Goal: Transaction & Acquisition: Subscribe to service/newsletter

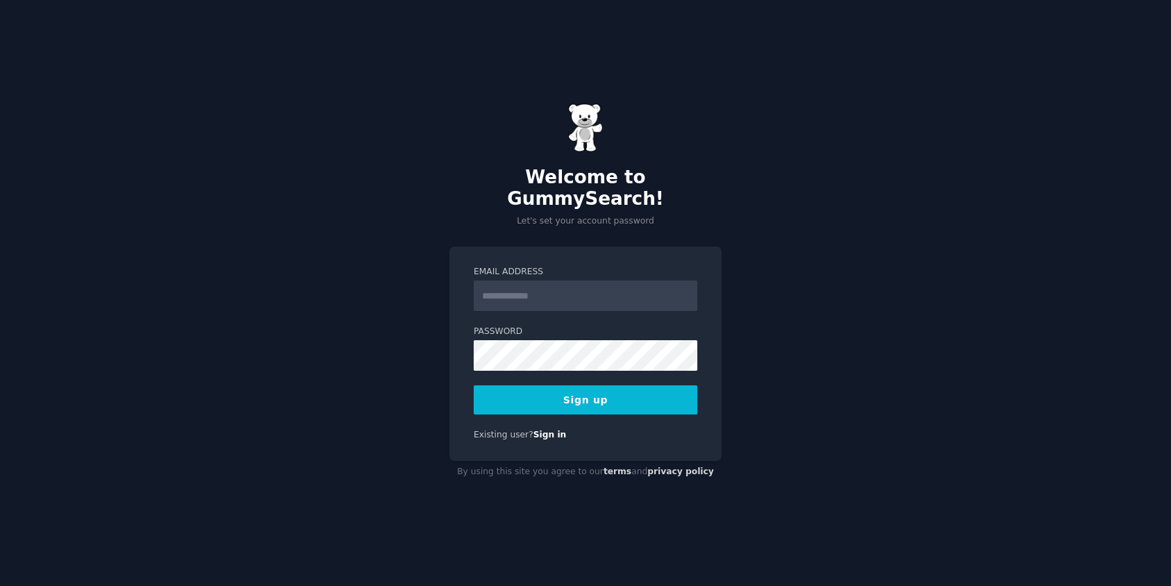
click at [592, 290] on input "Email Address" at bounding box center [586, 296] width 224 height 31
type input "**********"
click at [591, 395] on button "Sign up" at bounding box center [586, 400] width 224 height 29
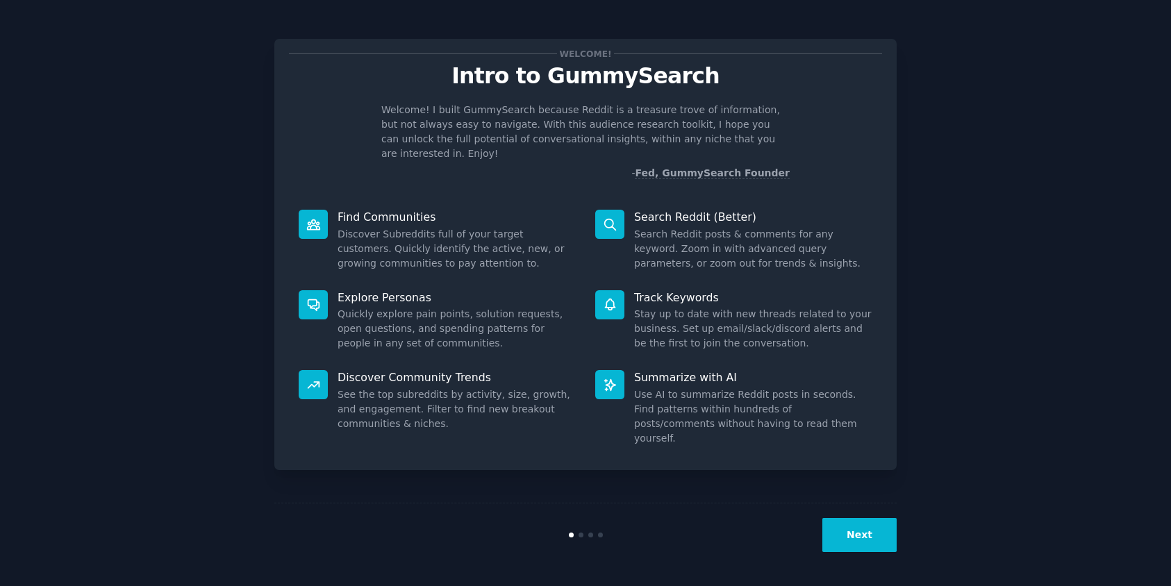
click at [869, 529] on button "Next" at bounding box center [860, 535] width 74 height 34
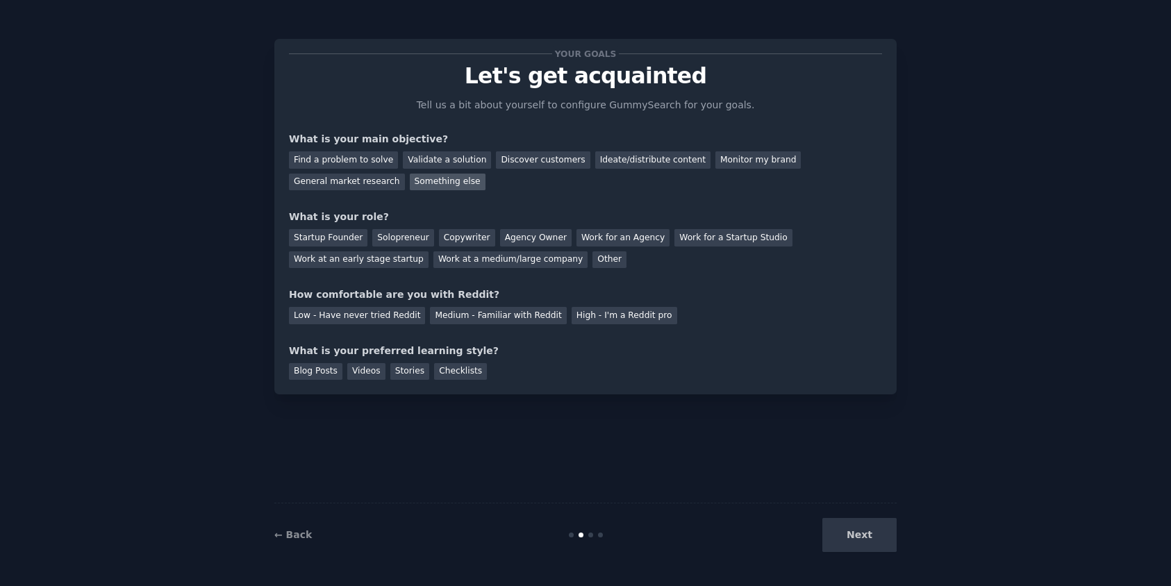
click at [461, 184] on div "Something else" at bounding box center [448, 182] width 76 height 17
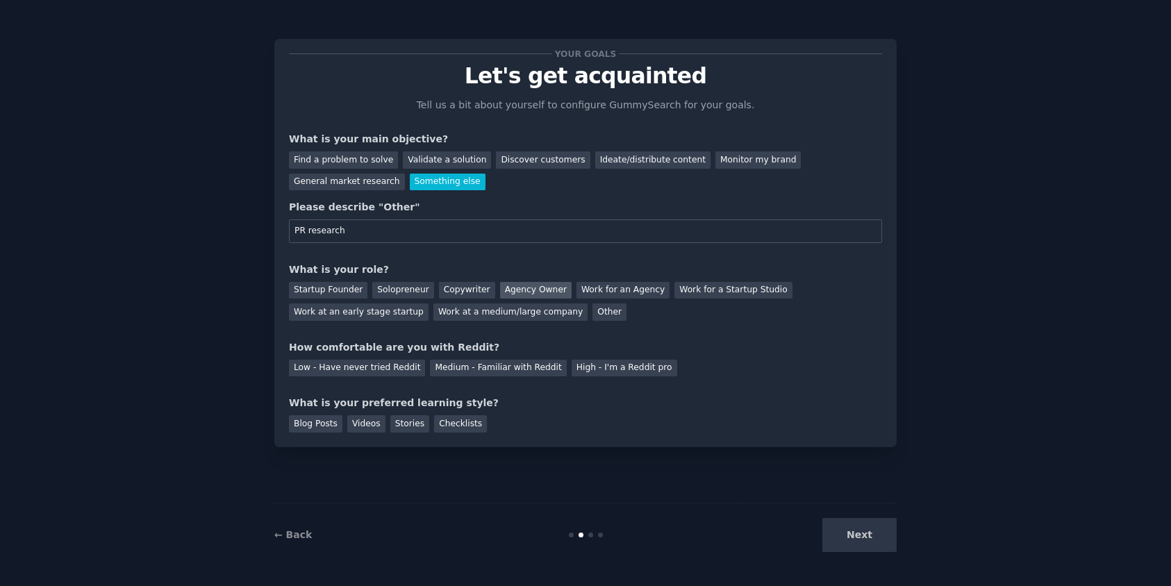
type input "PR research"
click at [520, 285] on div "Agency Owner" at bounding box center [536, 290] width 72 height 17
click at [509, 372] on div "Medium - Familiar with Reddit" at bounding box center [498, 368] width 136 height 17
click at [331, 431] on div "Blog Posts" at bounding box center [315, 423] width 53 height 17
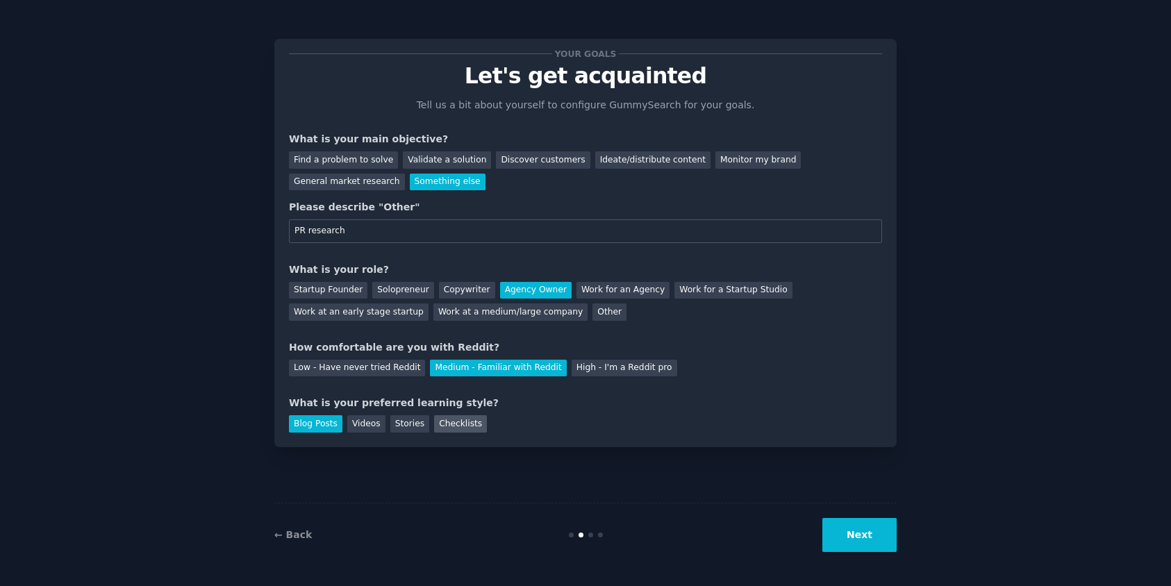
click at [461, 424] on div "Checklists" at bounding box center [460, 423] width 53 height 17
click at [882, 540] on button "Next" at bounding box center [860, 535] width 74 height 34
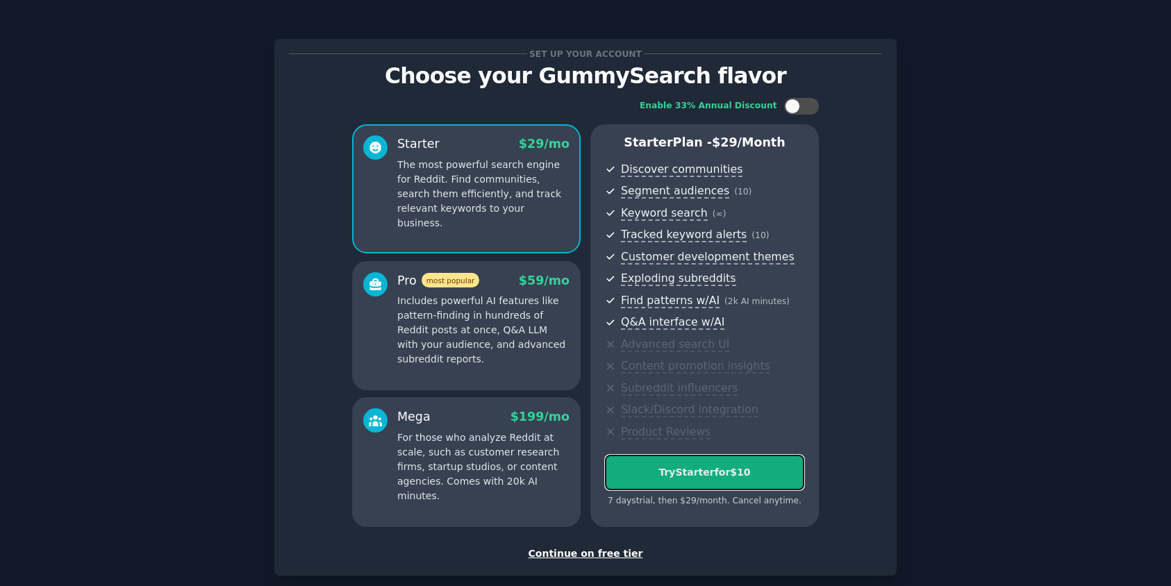
click at [702, 481] on button "Try Starter for $10" at bounding box center [704, 472] width 199 height 35
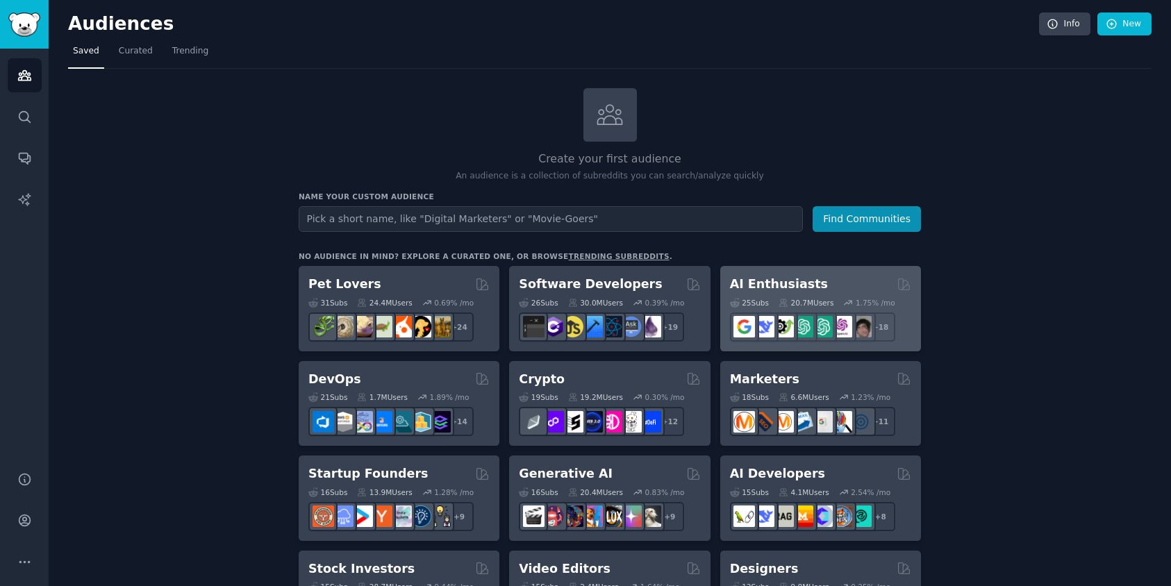
click at [797, 286] on h2 "AI Enthusiasts" at bounding box center [779, 284] width 98 height 17
